Goal: Transaction & Acquisition: Purchase product/service

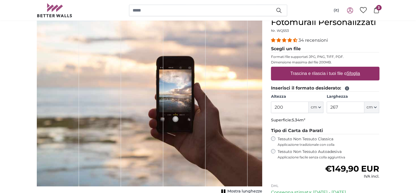
scroll to position [55, 0]
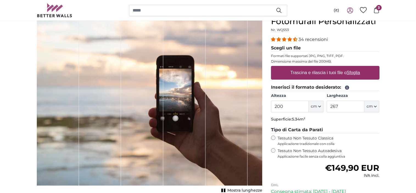
click at [275, 106] on input "200" at bounding box center [290, 107] width 38 height 12
drag, startPoint x: 273, startPoint y: 106, endPoint x: 278, endPoint y: 107, distance: 5.0
click at [278, 107] on input "200" at bounding box center [290, 107] width 38 height 12
type input "300"
drag, startPoint x: 341, startPoint y: 108, endPoint x: 314, endPoint y: 106, distance: 27.3
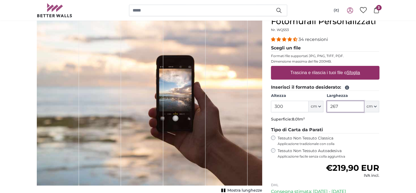
click at [314, 106] on div "Altezza 300 ft cm Centimeter (cm) Inches (inch) Feet (ft. in.) [GEOGRAPHIC_DATA…" at bounding box center [325, 102] width 108 height 19
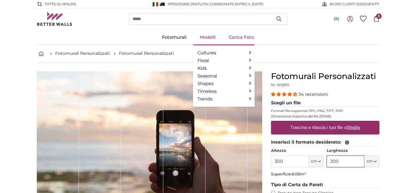
type input "200"
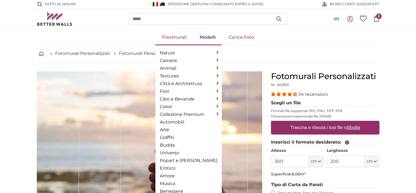
click at [166, 37] on link "Fotomurali" at bounding box center [174, 37] width 38 height 14
